Goal: Information Seeking & Learning: Compare options

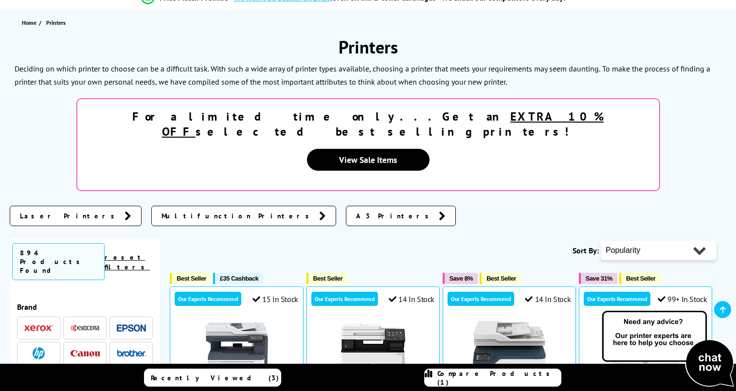
scroll to position [146, 0]
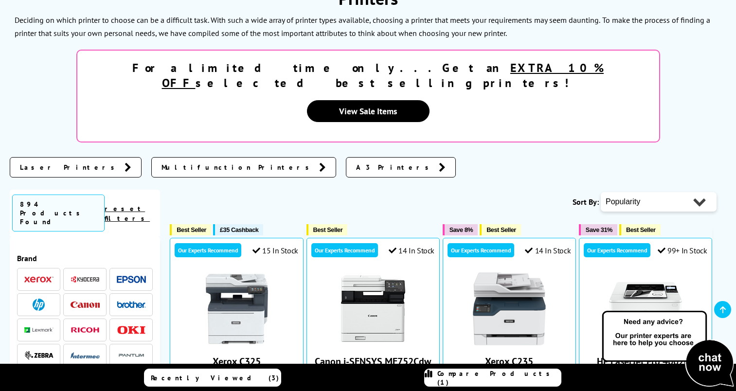
click at [38, 299] on img at bounding box center [39, 305] width 12 height 12
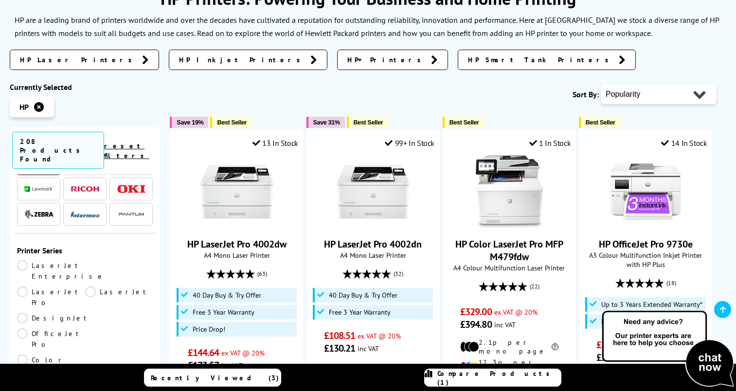
scroll to position [97, 0]
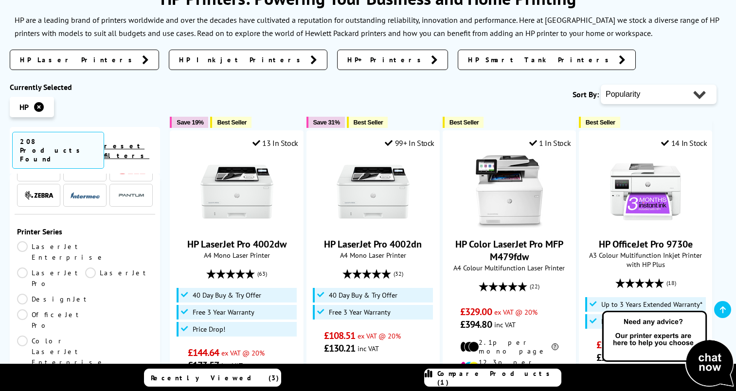
click at [85, 268] on link "LaserJet" at bounding box center [119, 278] width 68 height 21
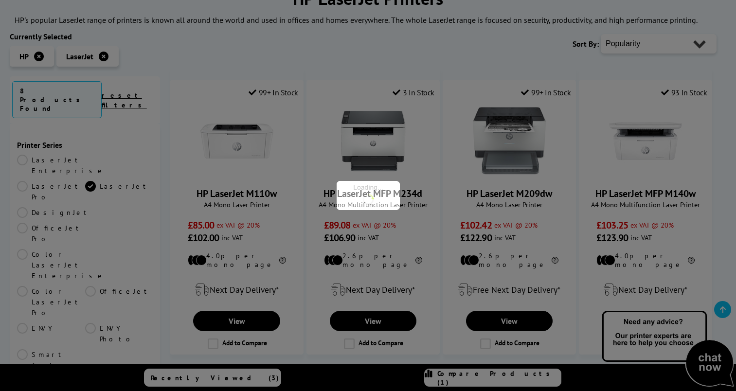
scroll to position [97, 0]
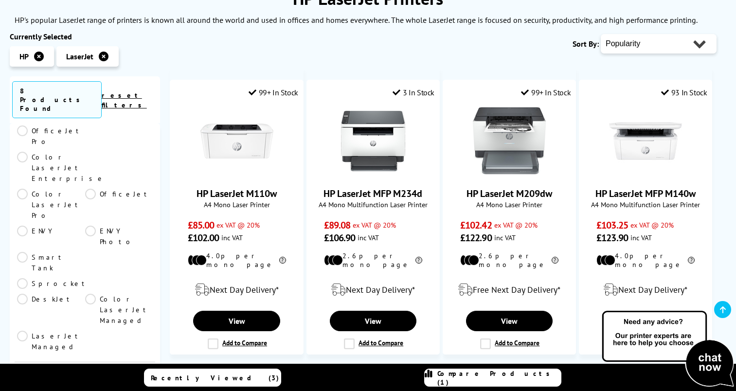
click at [105, 57] on icon at bounding box center [104, 57] width 10 height 10
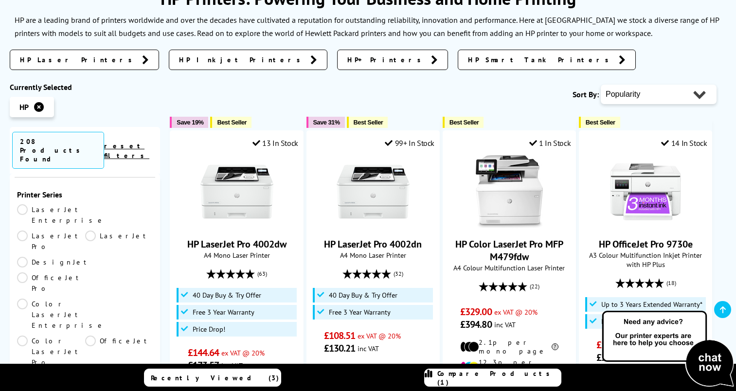
scroll to position [146, 0]
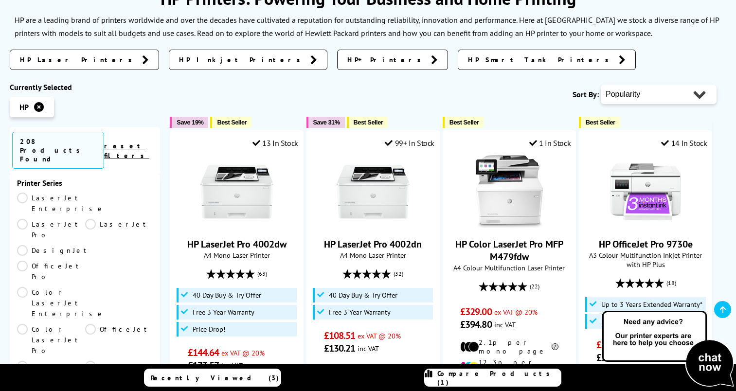
click at [23, 261] on link "OfficeJet Pro" at bounding box center [51, 271] width 68 height 21
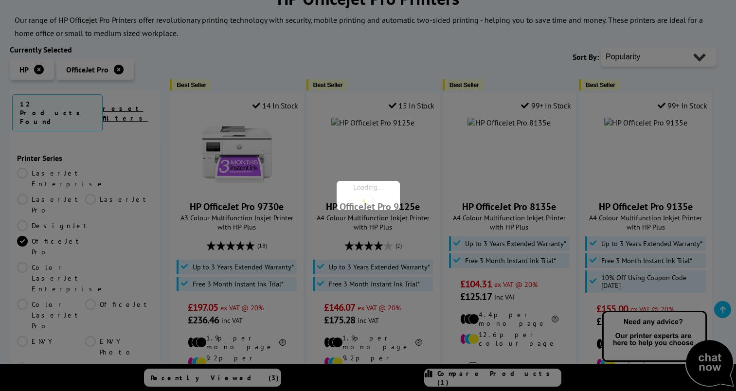
scroll to position [146, 0]
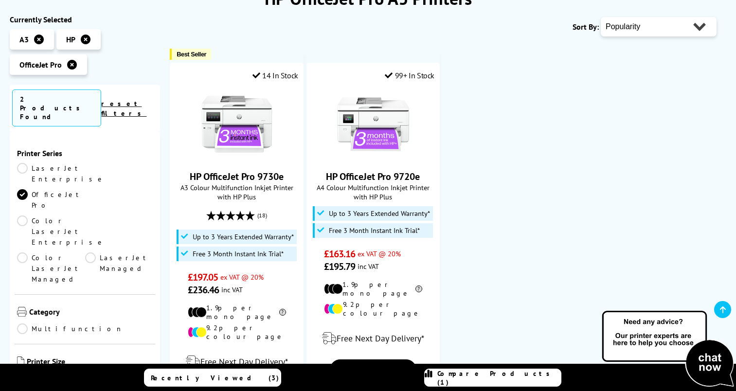
click at [70, 67] on icon at bounding box center [72, 65] width 10 height 10
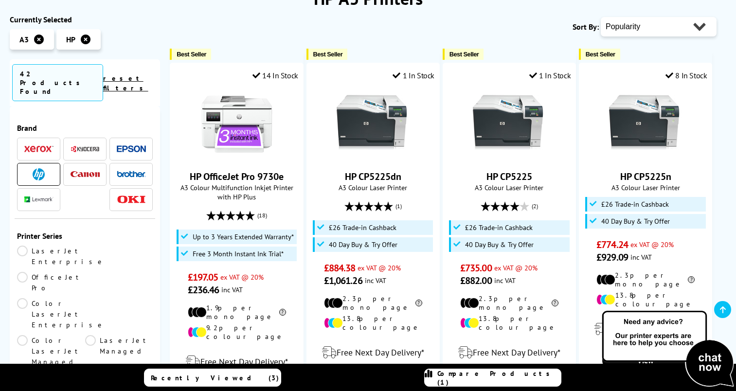
click at [22, 246] on link "LaserJet Enterprise" at bounding box center [61, 256] width 88 height 21
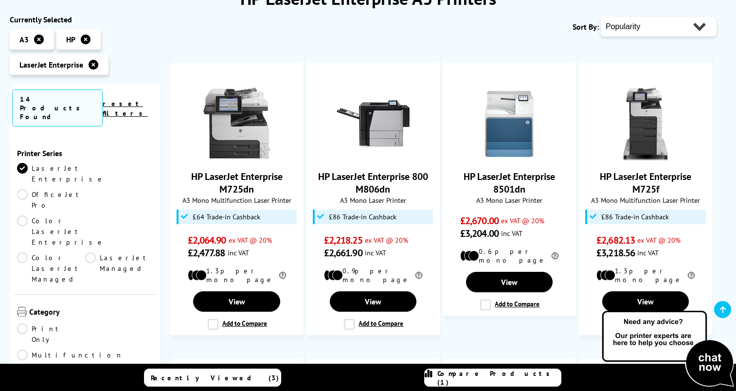
click at [699, 28] on select "Popularity Rating Price - Low to High Price - High to Low Running Costs - Low t…" at bounding box center [659, 26] width 116 height 19
select select "Price Ascending"
click at [601, 17] on select "Popularity Rating Price - Low to High Price - High to Low Running Costs - Low t…" at bounding box center [659, 26] width 116 height 19
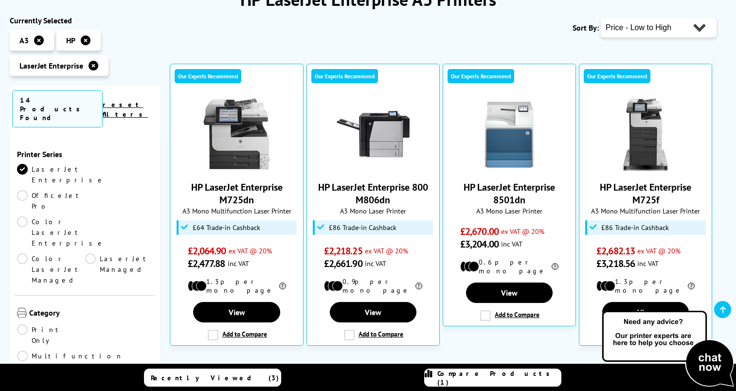
scroll to position [146, 0]
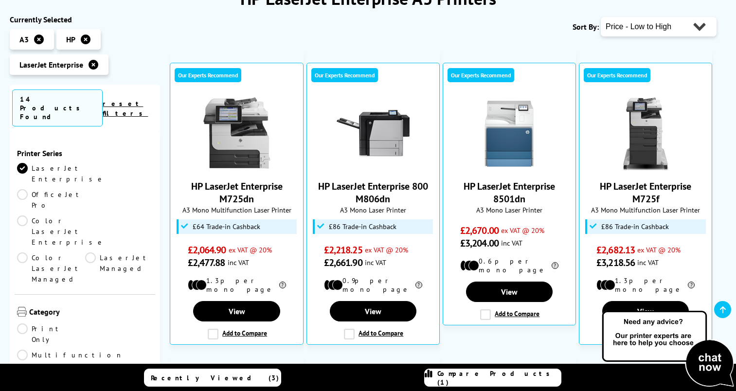
click at [24, 163] on link "LaserJet Enterprise" at bounding box center [61, 173] width 88 height 21
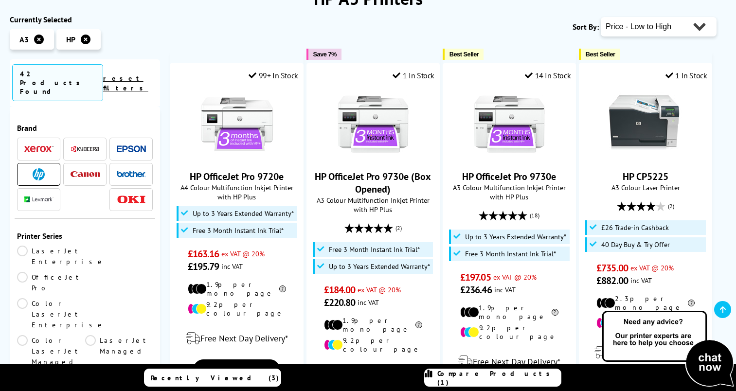
click at [25, 298] on link "Color LaserJet Enterprise" at bounding box center [61, 314] width 88 height 32
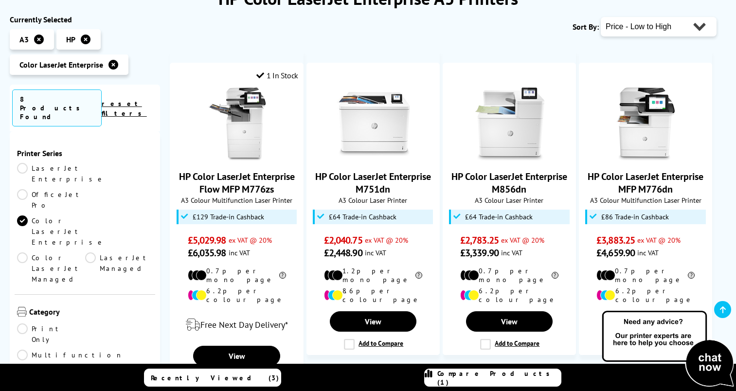
click at [20, 215] on link "Color LaserJet Enterprise" at bounding box center [61, 231] width 88 height 32
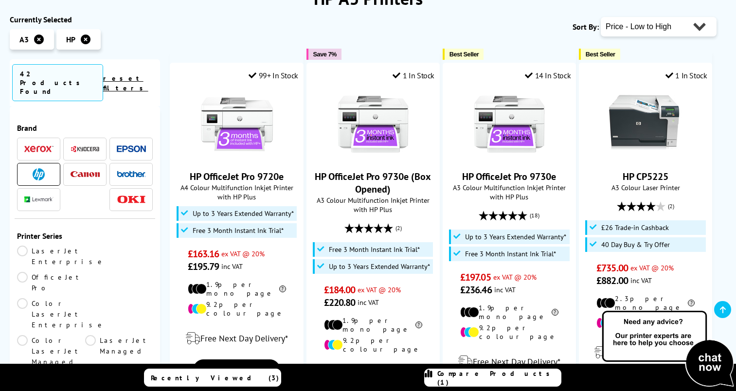
click at [85, 335] on link "Color LaserJet Managed" at bounding box center [51, 351] width 68 height 32
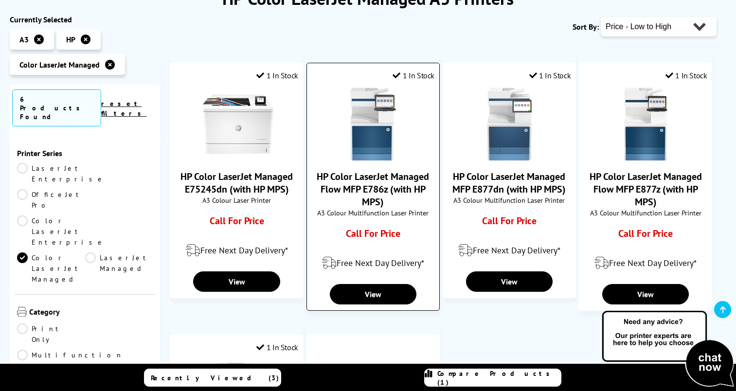
scroll to position [146, 0]
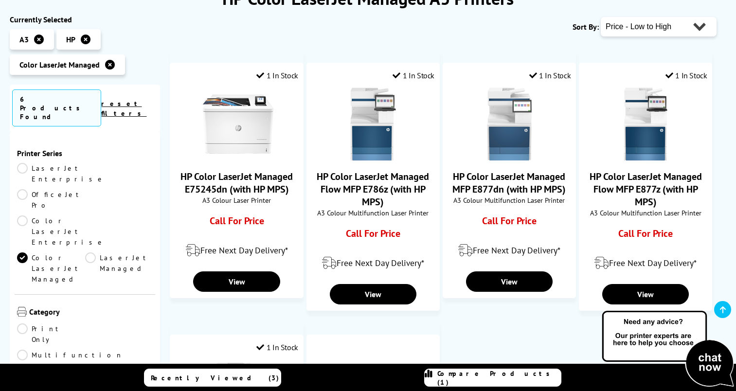
click at [85, 252] on link "LaserJet Managed" at bounding box center [119, 268] width 68 height 32
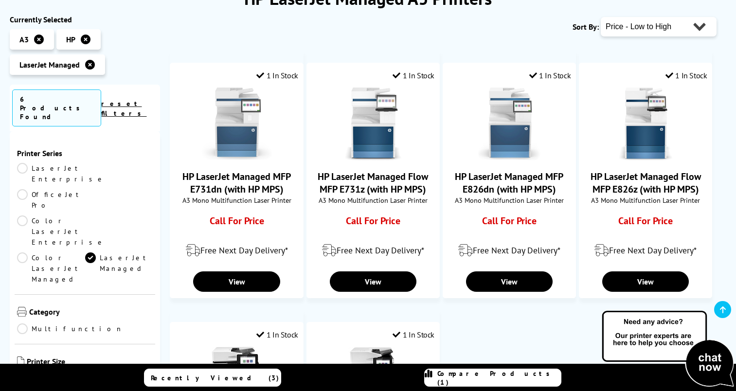
click at [85, 252] on link "LaserJet Managed" at bounding box center [119, 268] width 68 height 32
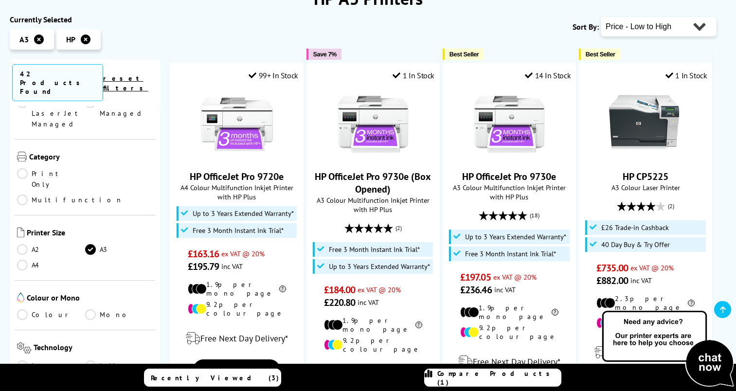
scroll to position [243, 0]
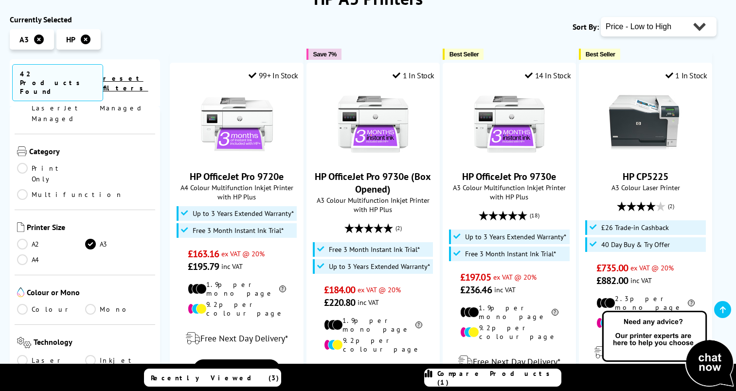
click at [20, 304] on link "Colour" at bounding box center [51, 309] width 68 height 11
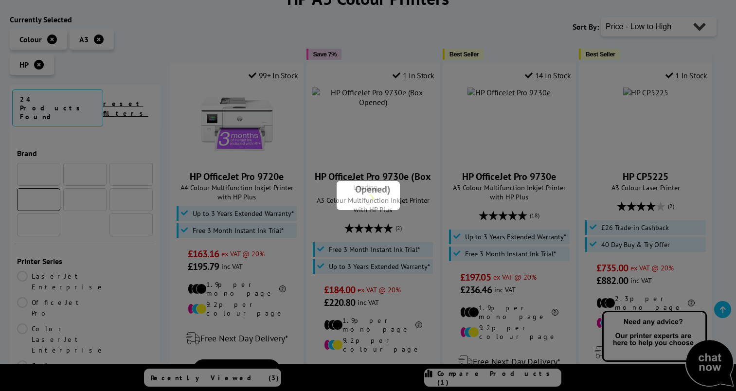
scroll to position [243, 0]
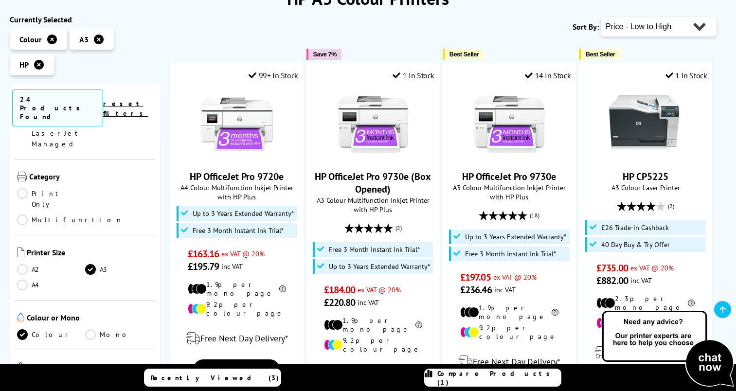
click at [19, 380] on link "Laser" at bounding box center [51, 385] width 68 height 11
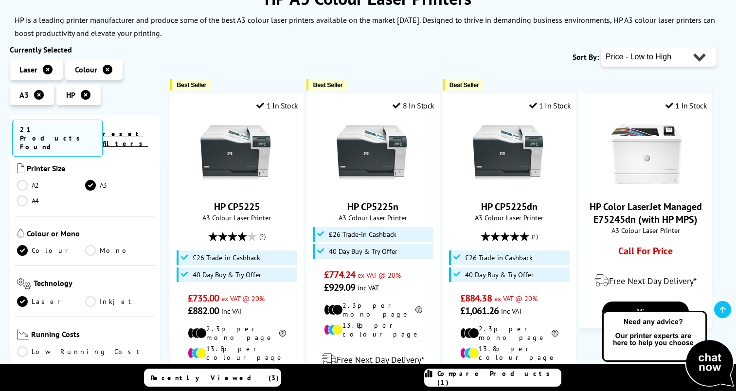
scroll to position [340, 0]
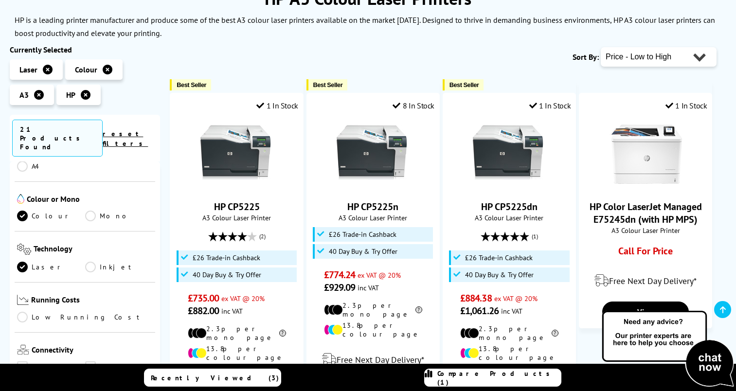
click at [24, 377] on link "Wireless" at bounding box center [53, 382] width 72 height 11
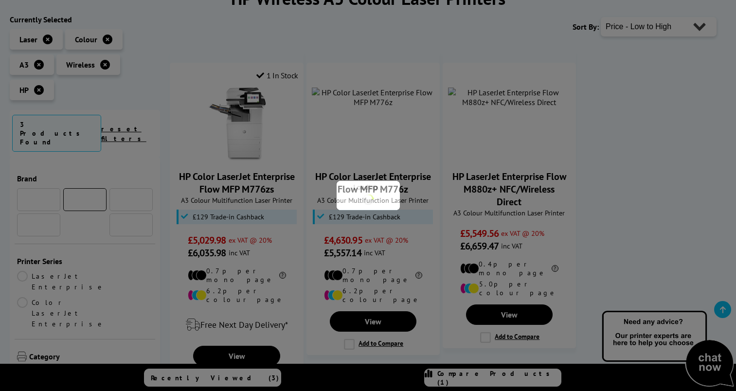
scroll to position [340, 0]
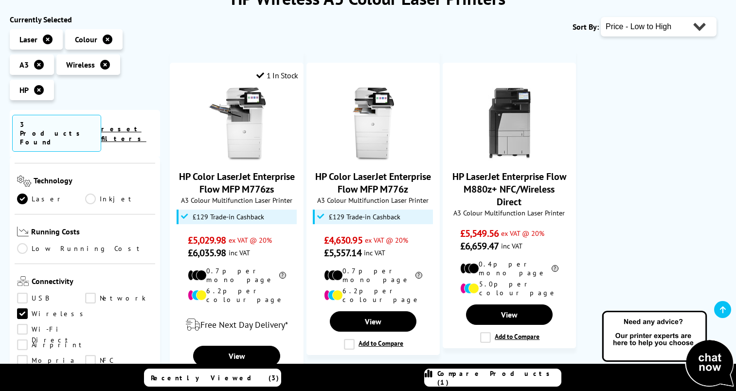
click at [24, 308] on link "Wireless" at bounding box center [53, 313] width 72 height 11
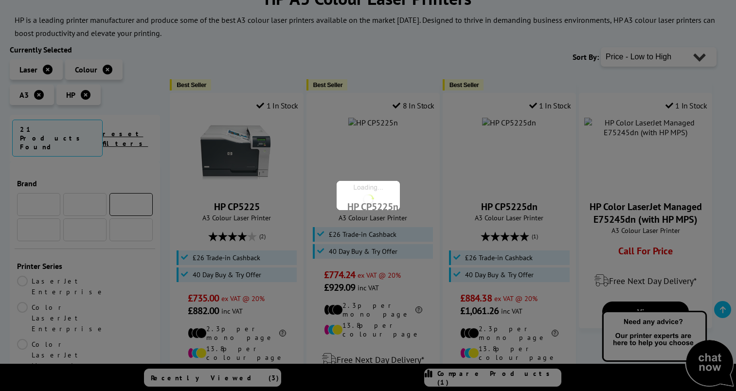
scroll to position [340, 0]
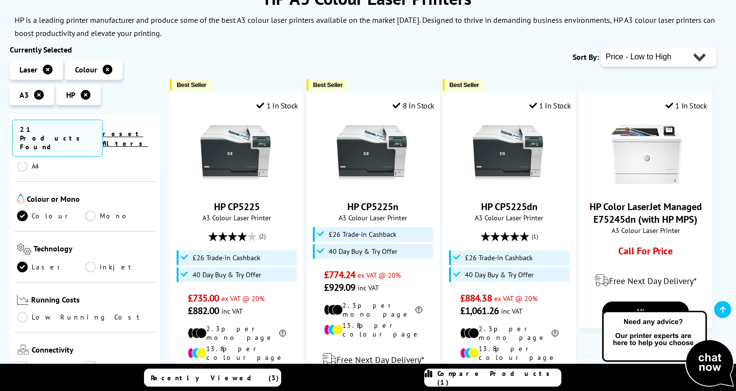
click at [89, 361] on link "Network" at bounding box center [119, 366] width 68 height 11
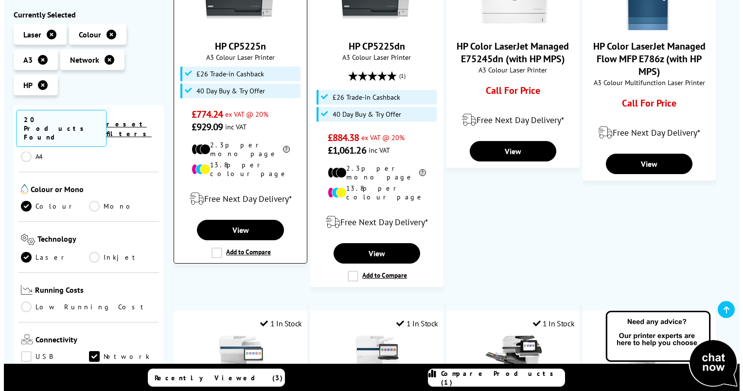
scroll to position [195, 0]
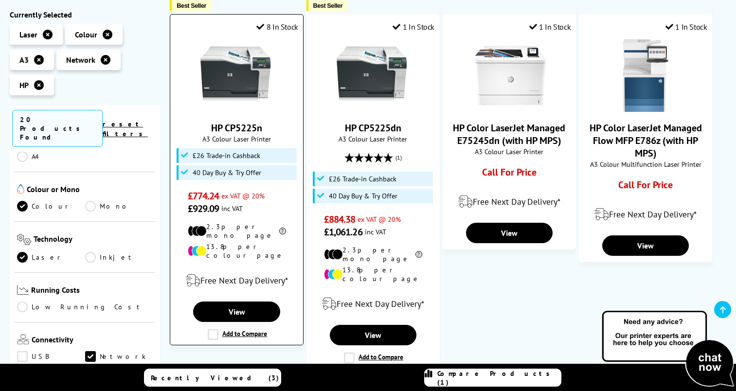
click at [210, 329] on label "Add to Compare" at bounding box center [237, 334] width 59 height 11
click at [0, 0] on input "Add to Compare" at bounding box center [0, 0] width 0 height 0
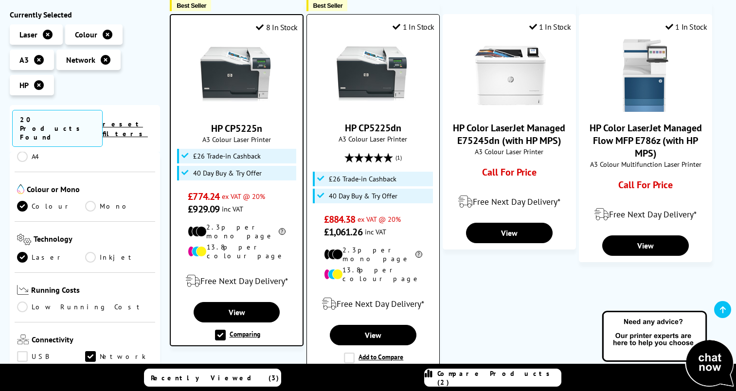
click at [349, 353] on label "Add to Compare" at bounding box center [373, 358] width 59 height 11
click at [0, 0] on input "Add to Compare" at bounding box center [0, 0] width 0 height 0
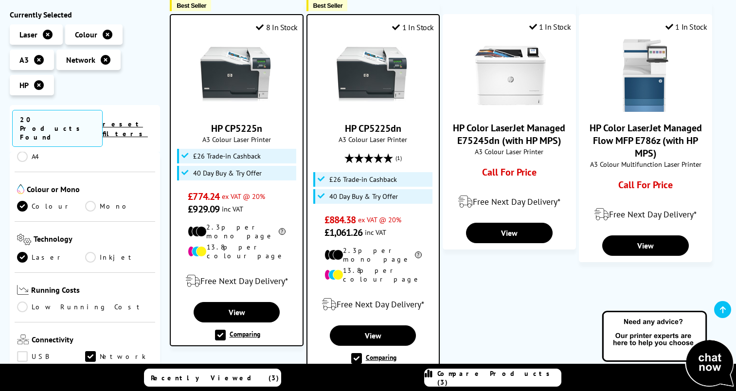
click at [484, 377] on span "Compare Products (3)" at bounding box center [499, 378] width 124 height 18
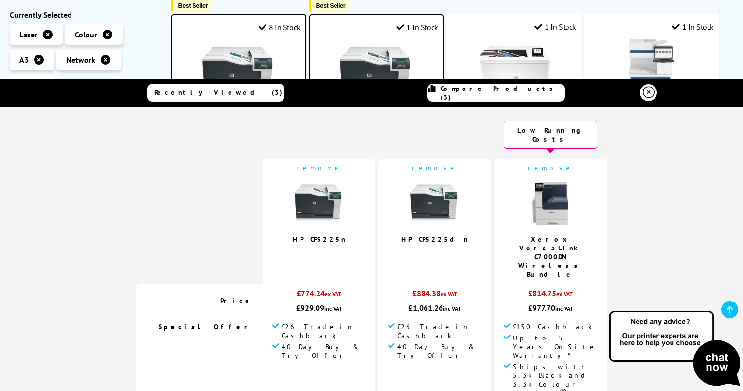
scroll to position [0, 0]
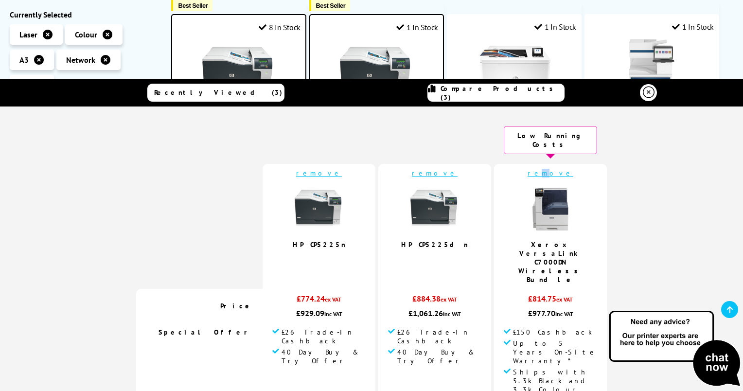
click at [543, 169] on link "remove" at bounding box center [551, 173] width 46 height 9
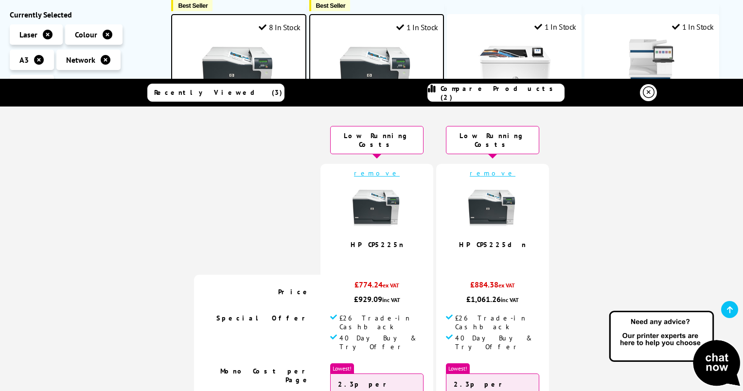
click at [367, 199] on img at bounding box center [377, 209] width 49 height 49
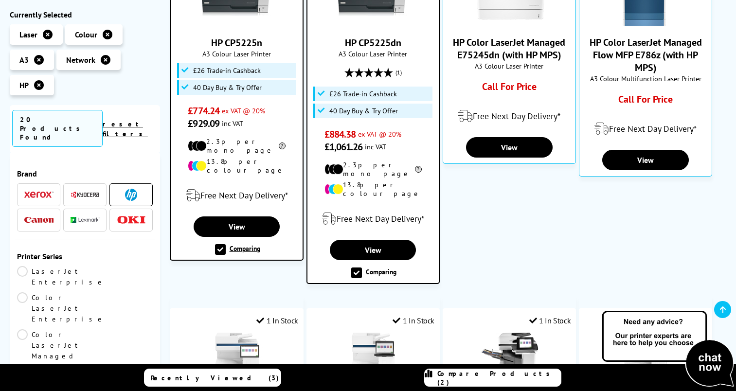
scroll to position [292, 0]
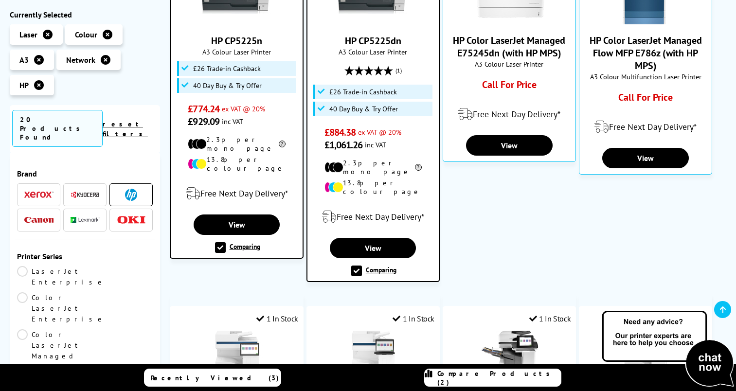
click at [103, 61] on icon at bounding box center [106, 60] width 10 height 10
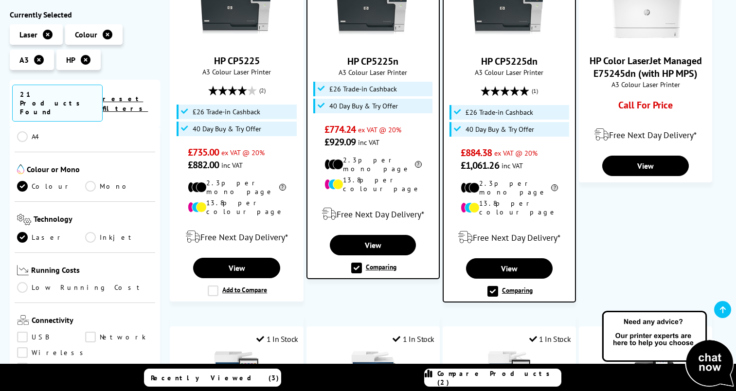
scroll to position [340, 0]
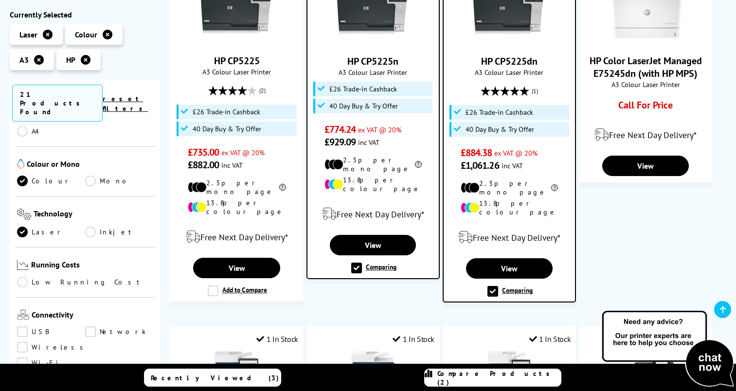
click at [22, 342] on link "Wireless" at bounding box center [53, 347] width 72 height 11
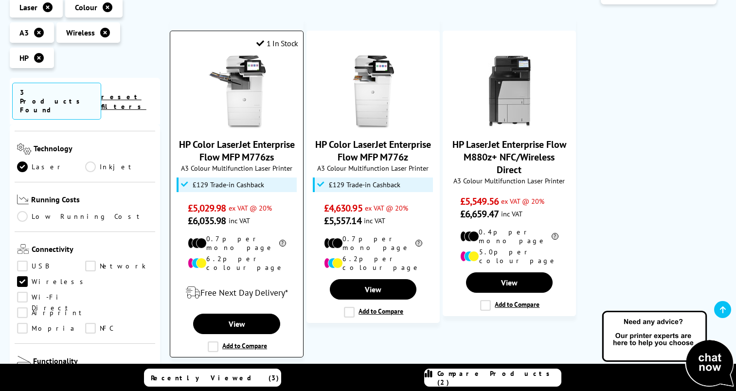
scroll to position [195, 0]
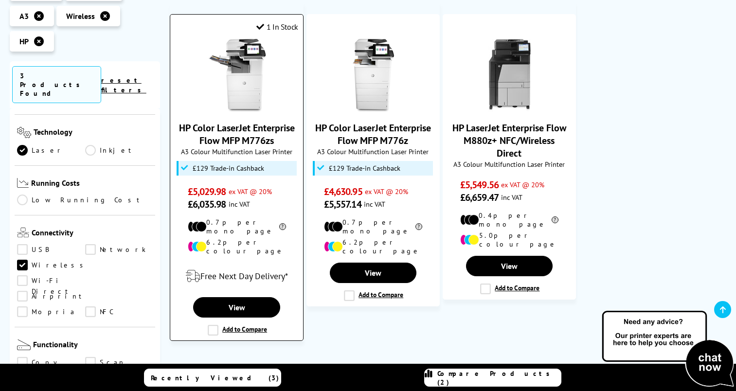
click at [241, 99] on img at bounding box center [236, 75] width 73 height 73
